Goal: Check status: Check status

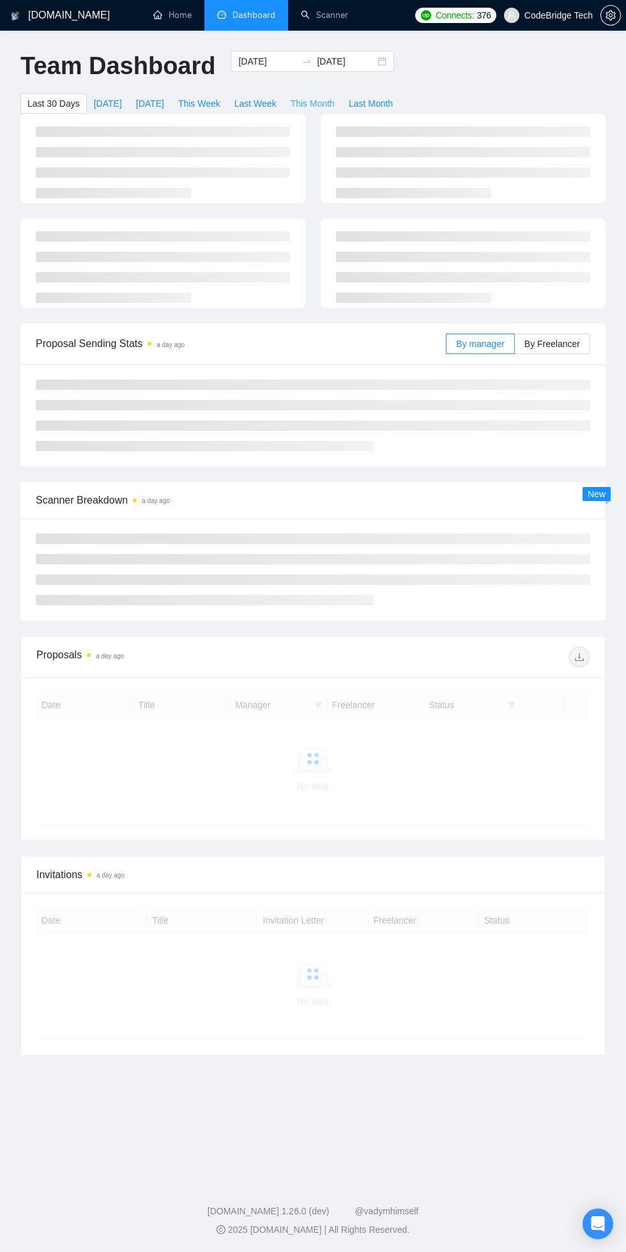
click at [301, 104] on span "This Month" at bounding box center [313, 103] width 44 height 14
type input "[DATE]"
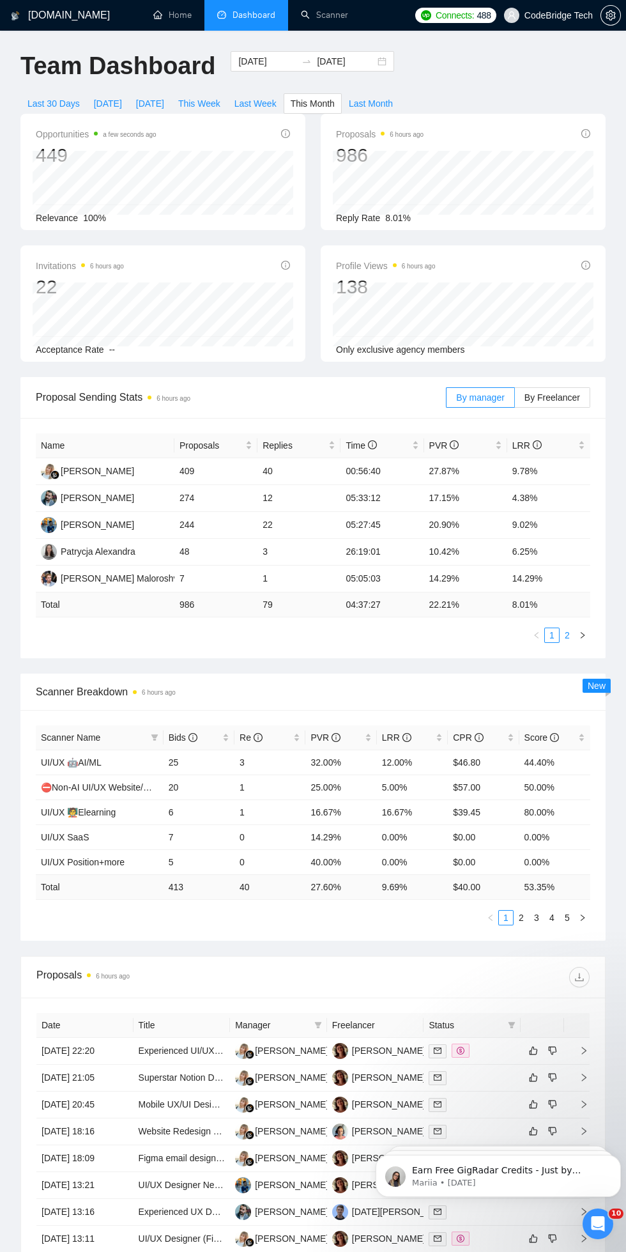
click at [573, 637] on link "2" at bounding box center [567, 635] width 14 height 14
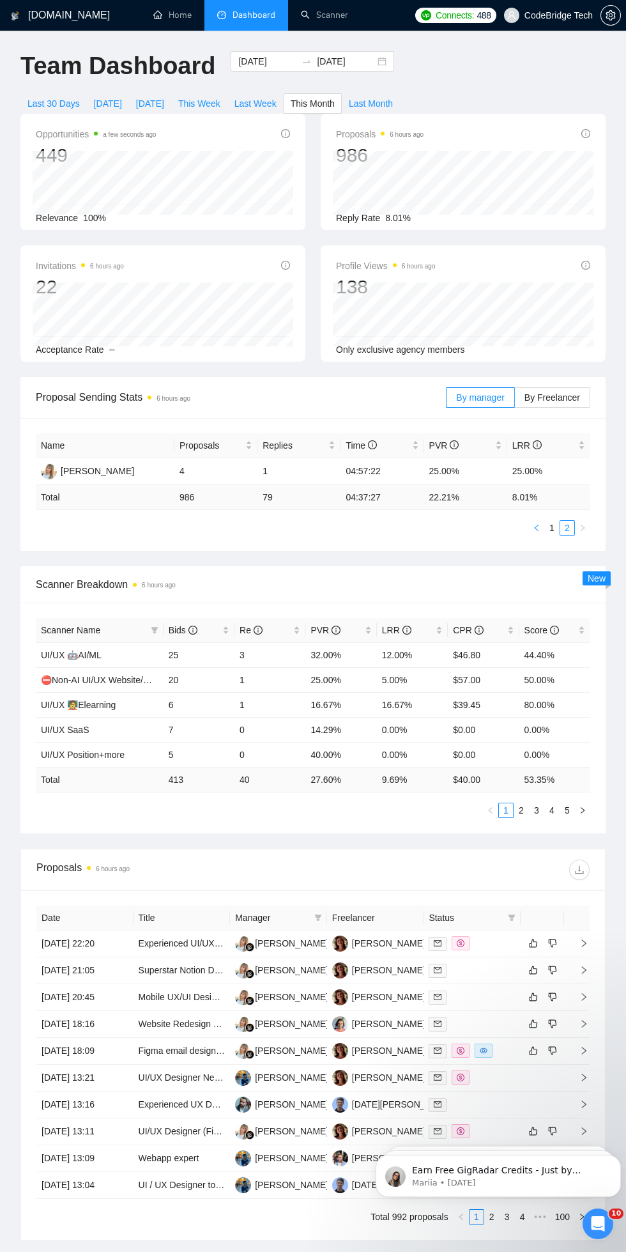
click at [532, 528] on button "button" at bounding box center [536, 527] width 15 height 15
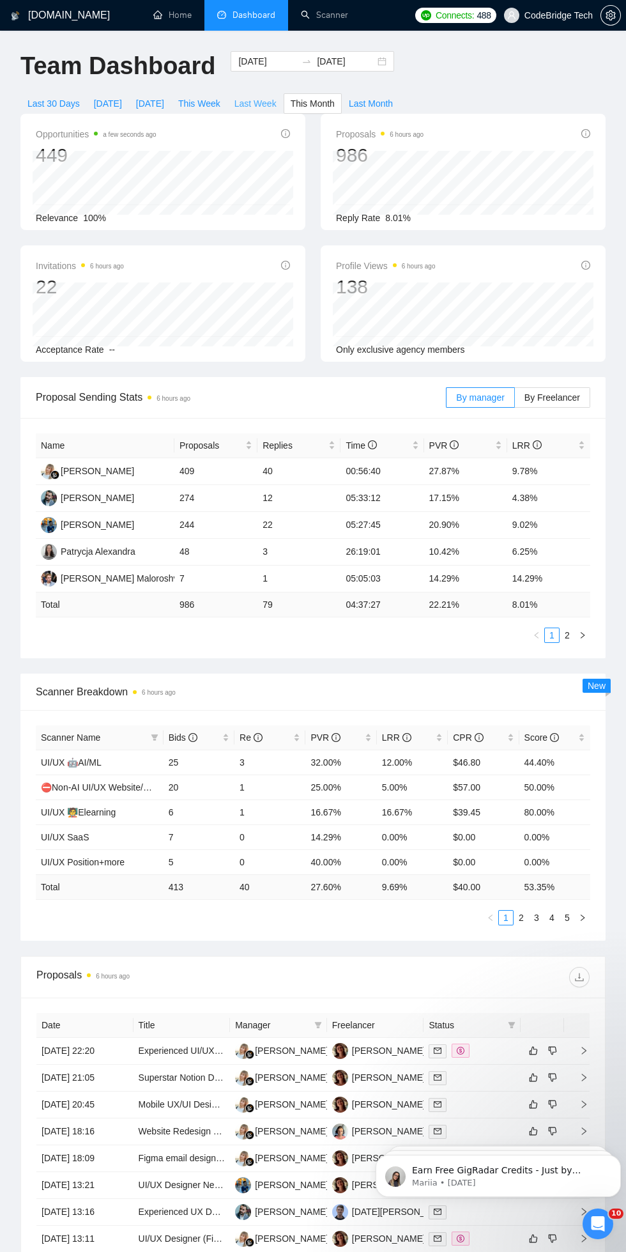
click at [250, 105] on span "Last Week" at bounding box center [256, 103] width 42 height 14
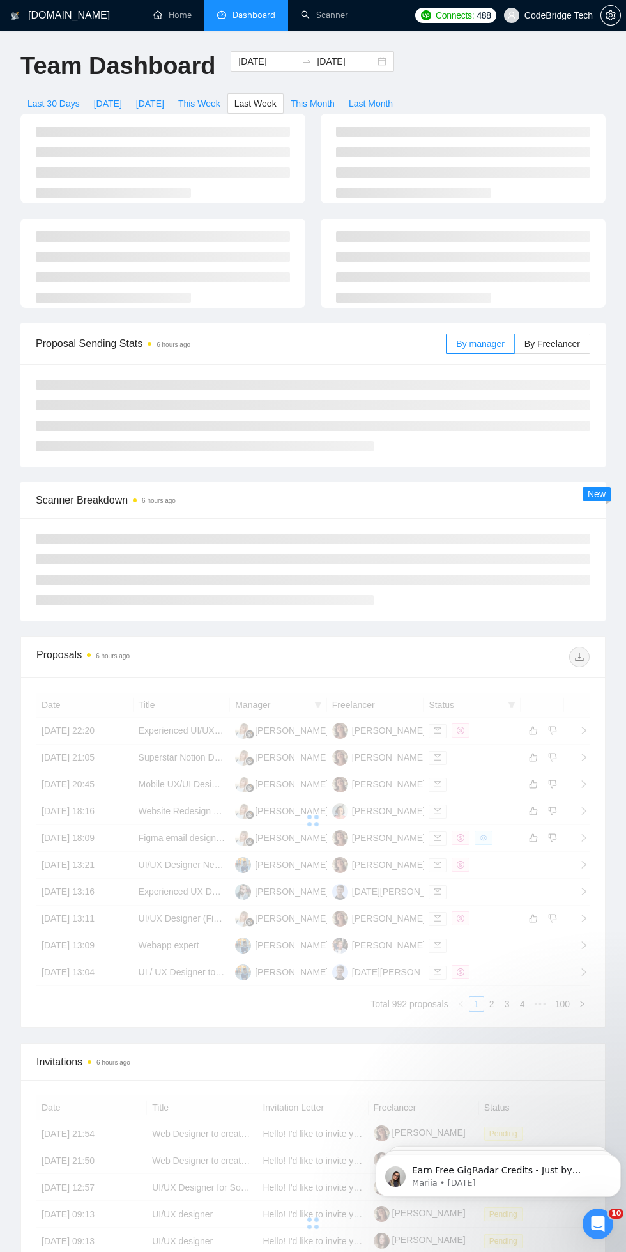
type input "[DATE]"
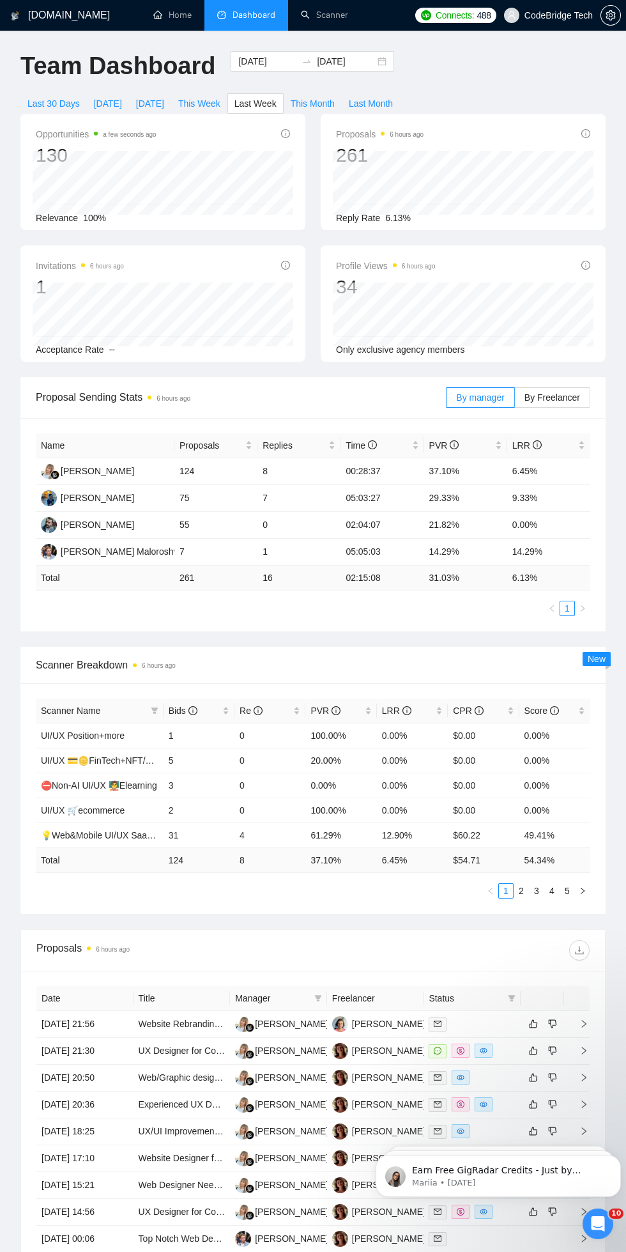
scroll to position [15, 0]
